Goal: Check status: Check status

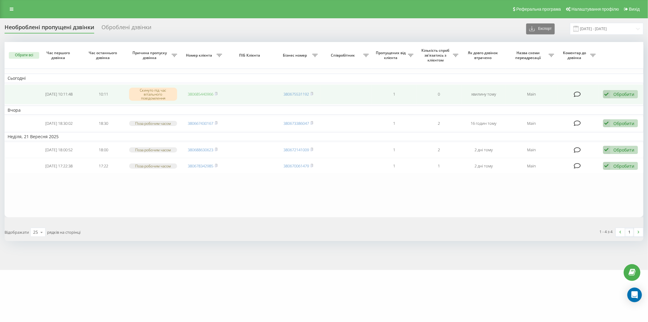
click at [194, 92] on link "380685440966" at bounding box center [201, 93] width 26 height 5
